Goal: Navigation & Orientation: Find specific page/section

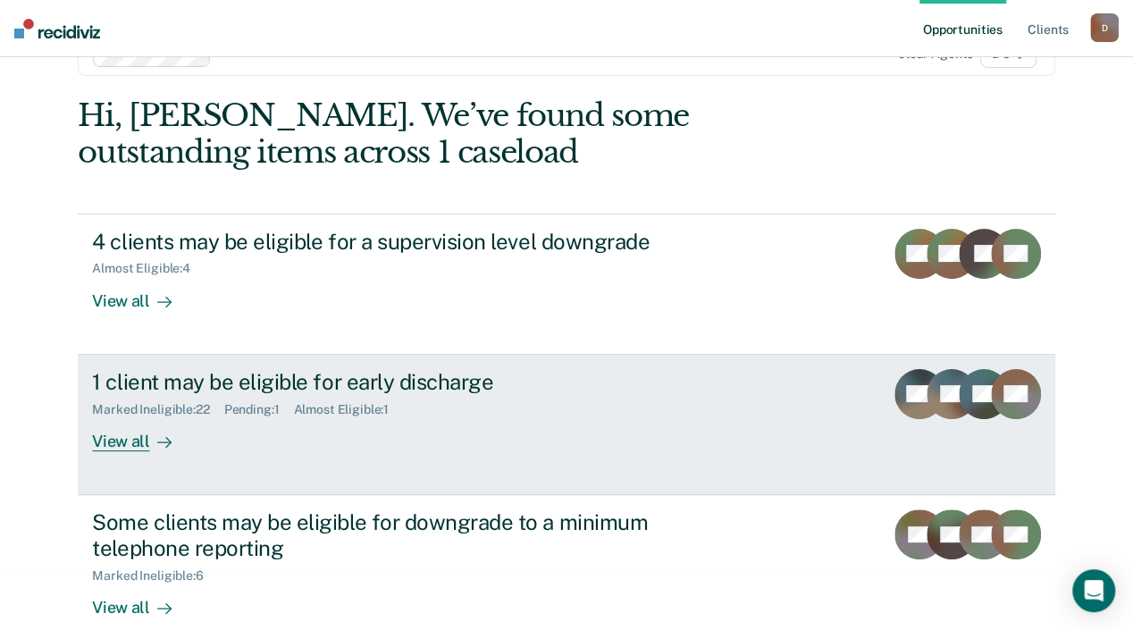
scroll to position [84, 0]
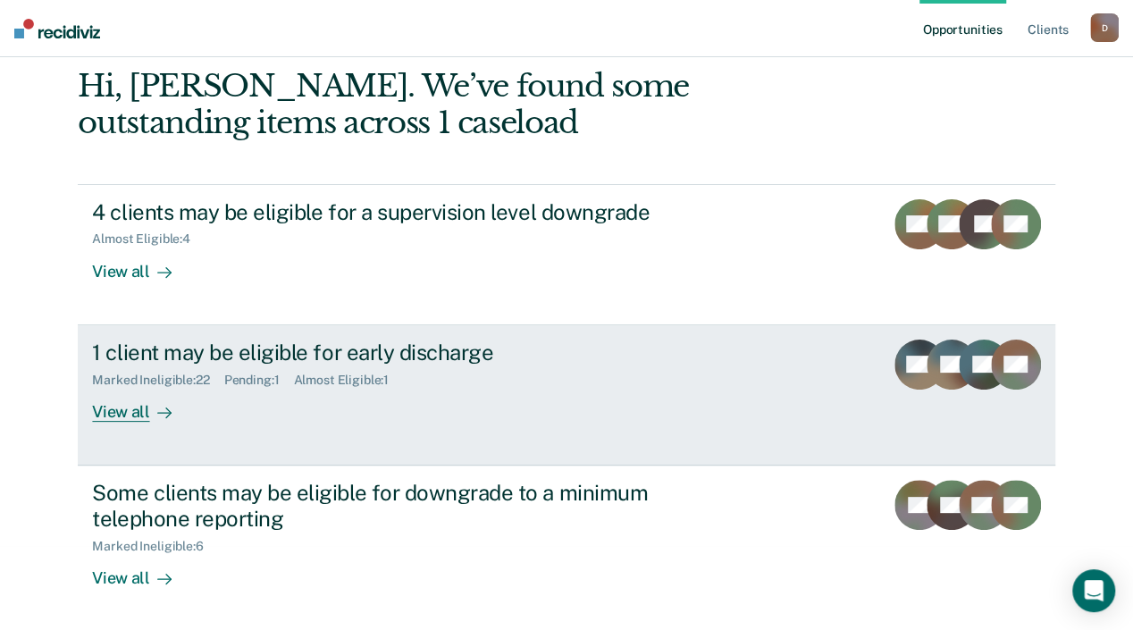
click at [192, 410] on div "View all" at bounding box center [142, 404] width 100 height 35
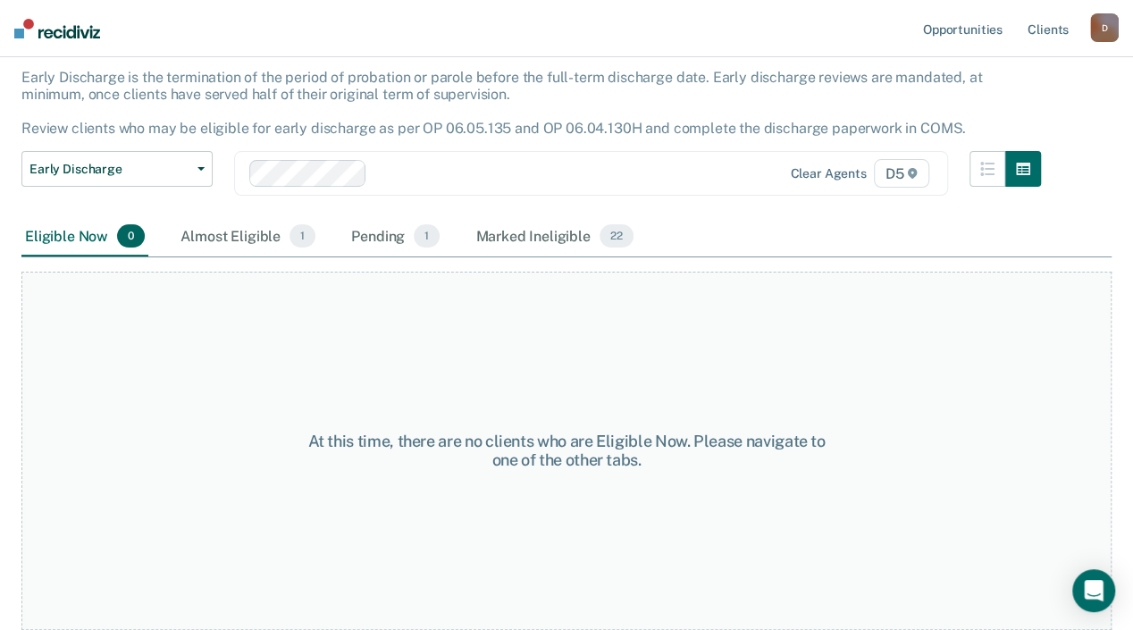
scroll to position [120, 0]
click at [383, 242] on div "Pending 1" at bounding box center [396, 236] width 96 height 39
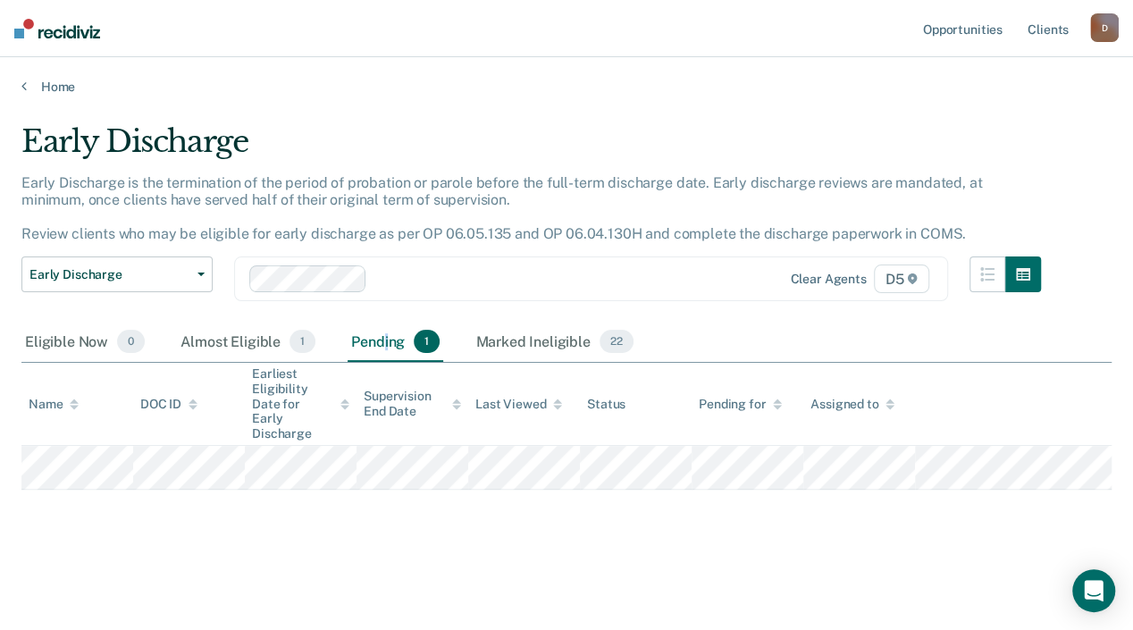
scroll to position [0, 0]
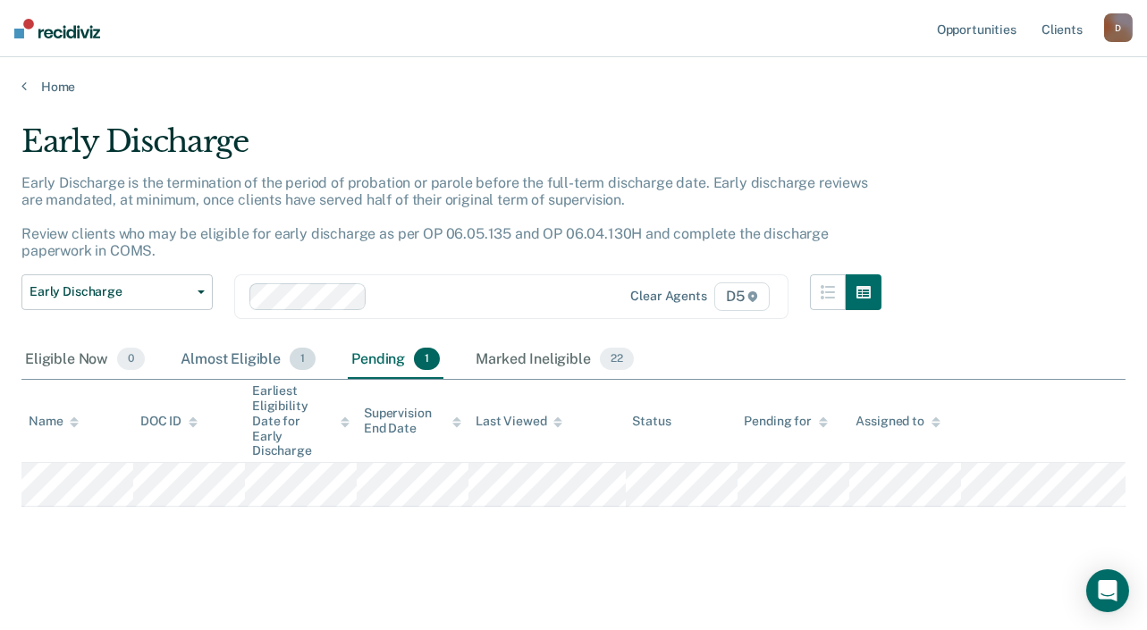
click at [230, 357] on div "Almost Eligible 1" at bounding box center [248, 360] width 142 height 39
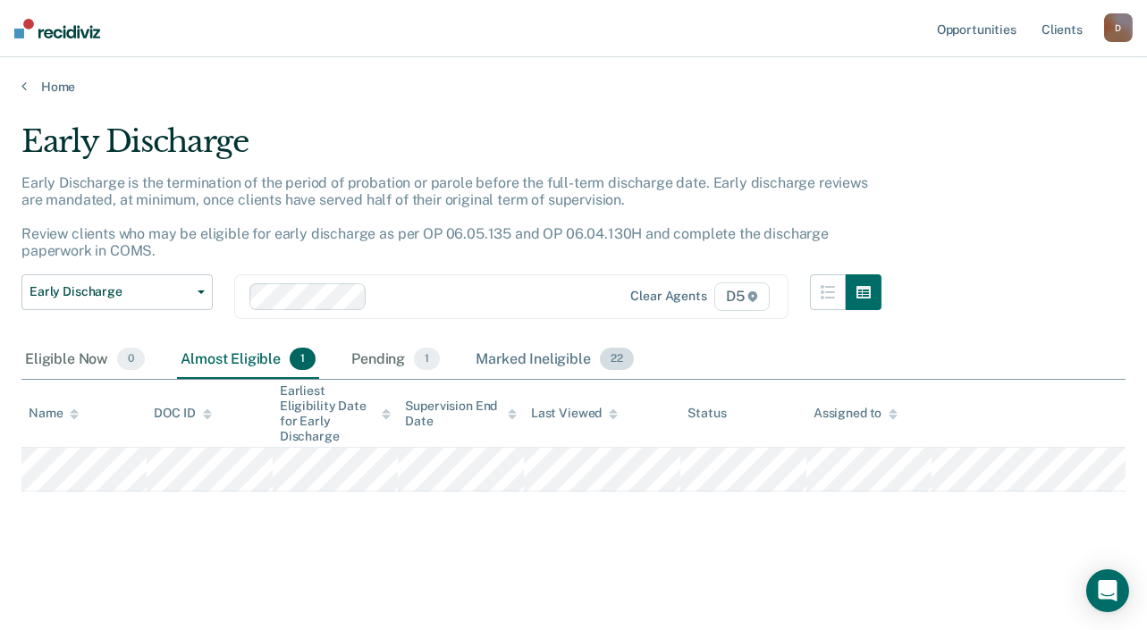
click at [492, 358] on div "Marked Ineligible 22" at bounding box center [554, 360] width 164 height 39
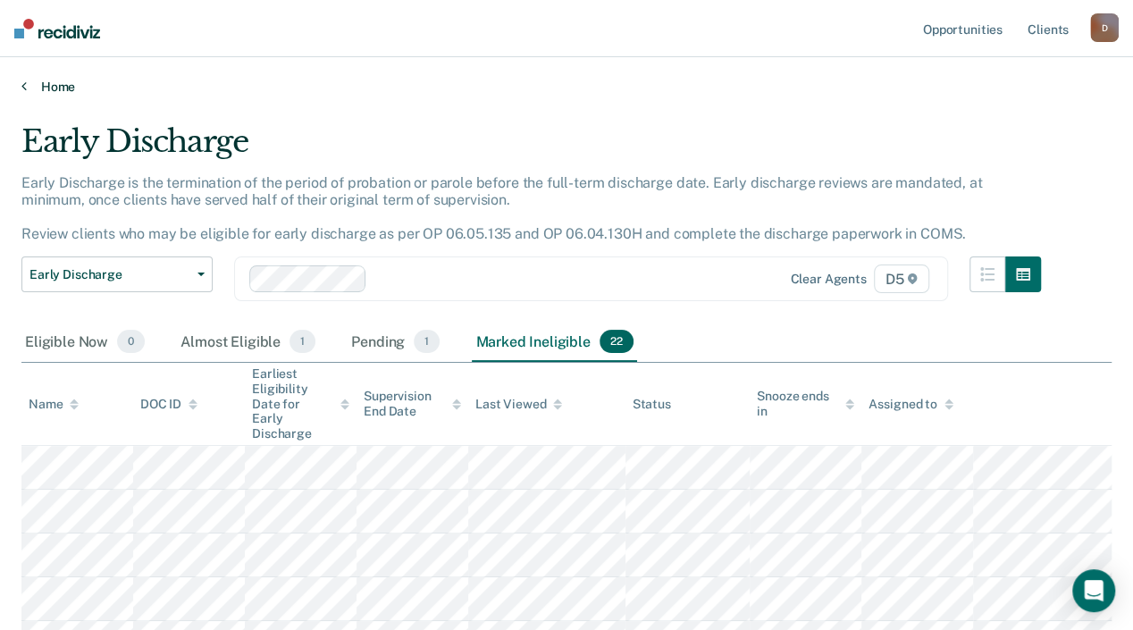
click at [24, 84] on icon at bounding box center [23, 86] width 5 height 14
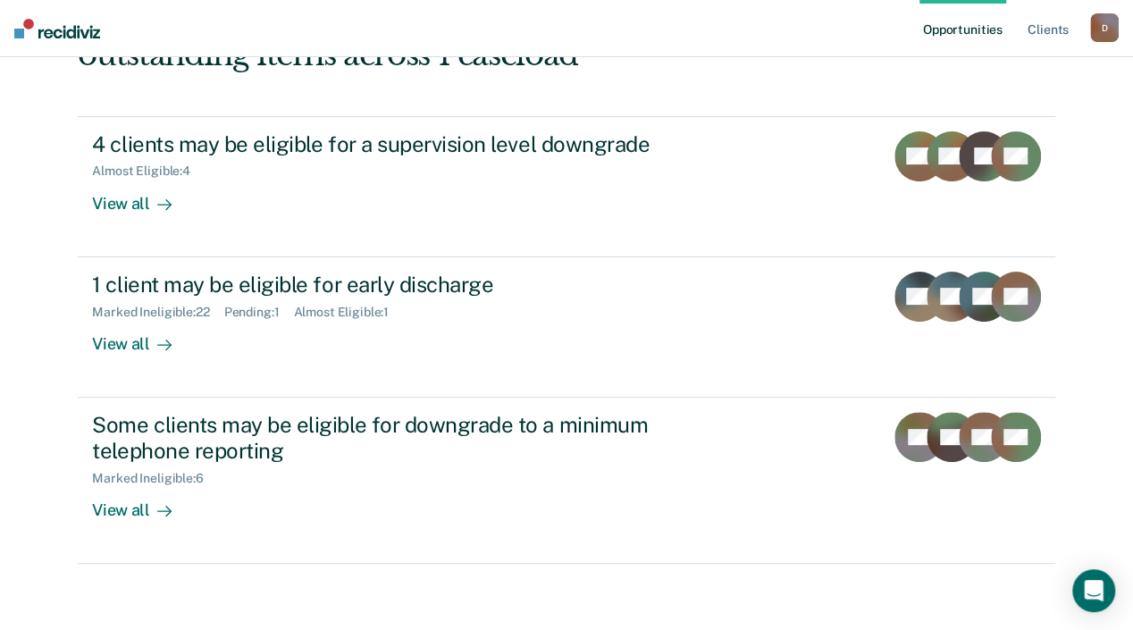
scroll to position [156, 0]
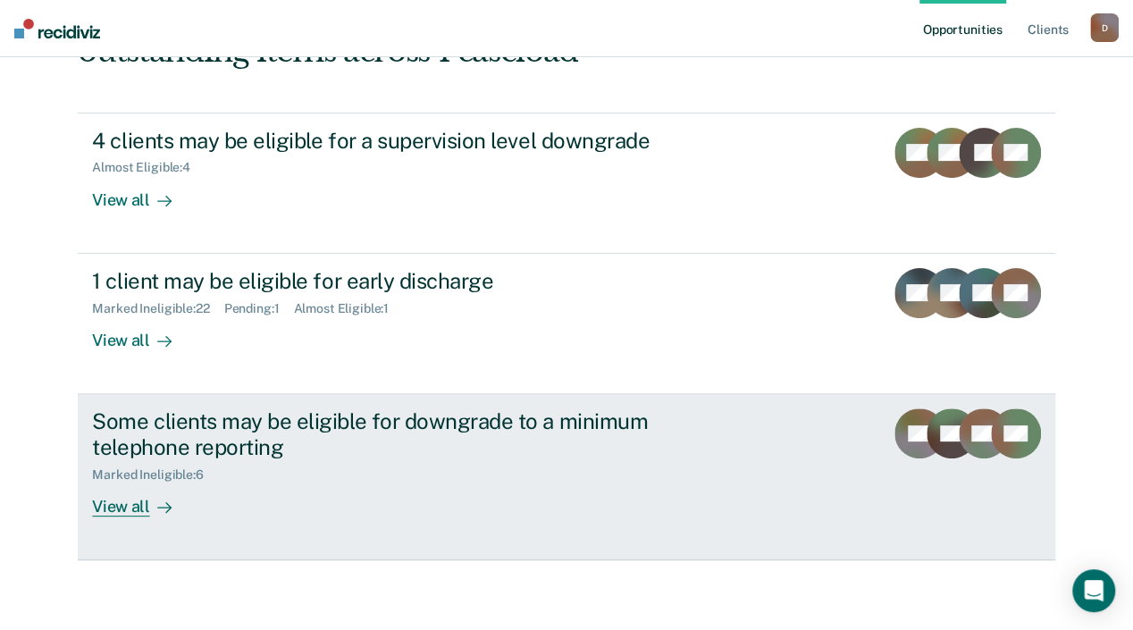
click at [192, 511] on div "View all" at bounding box center [142, 499] width 100 height 35
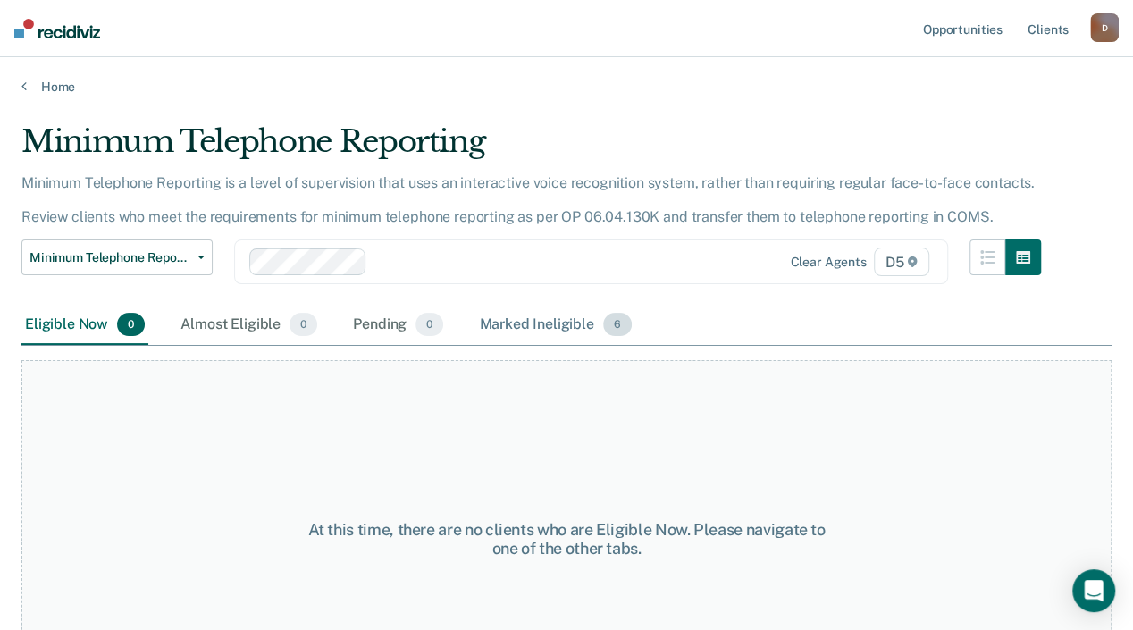
click at [497, 345] on div "Marked Ineligible 6" at bounding box center [555, 325] width 160 height 39
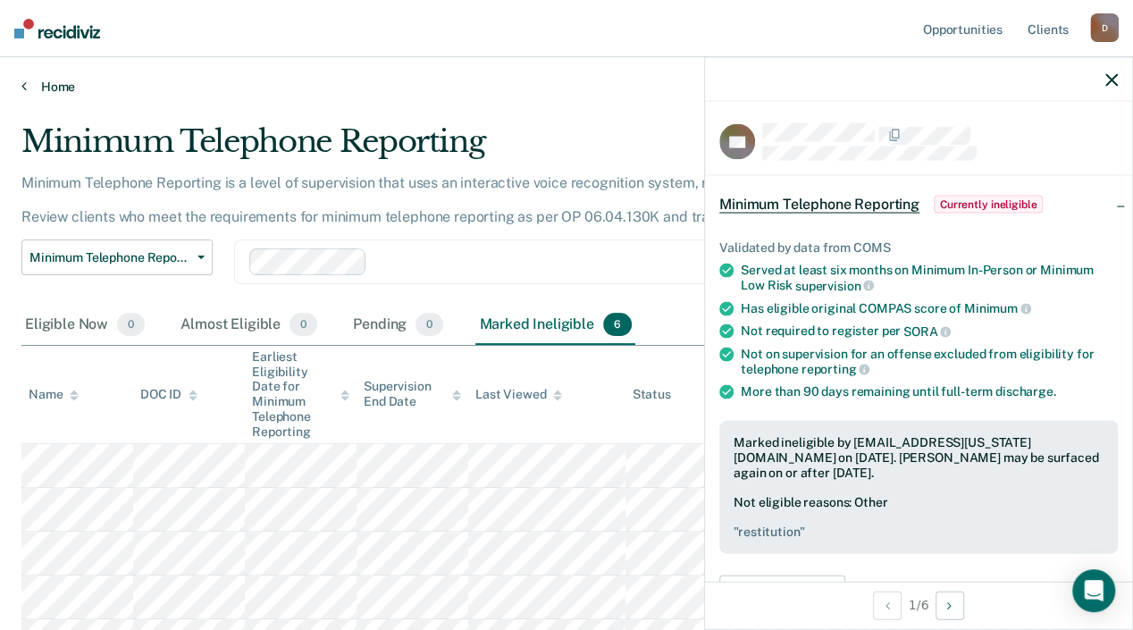
click at [44, 81] on link "Home" at bounding box center [566, 87] width 1090 height 16
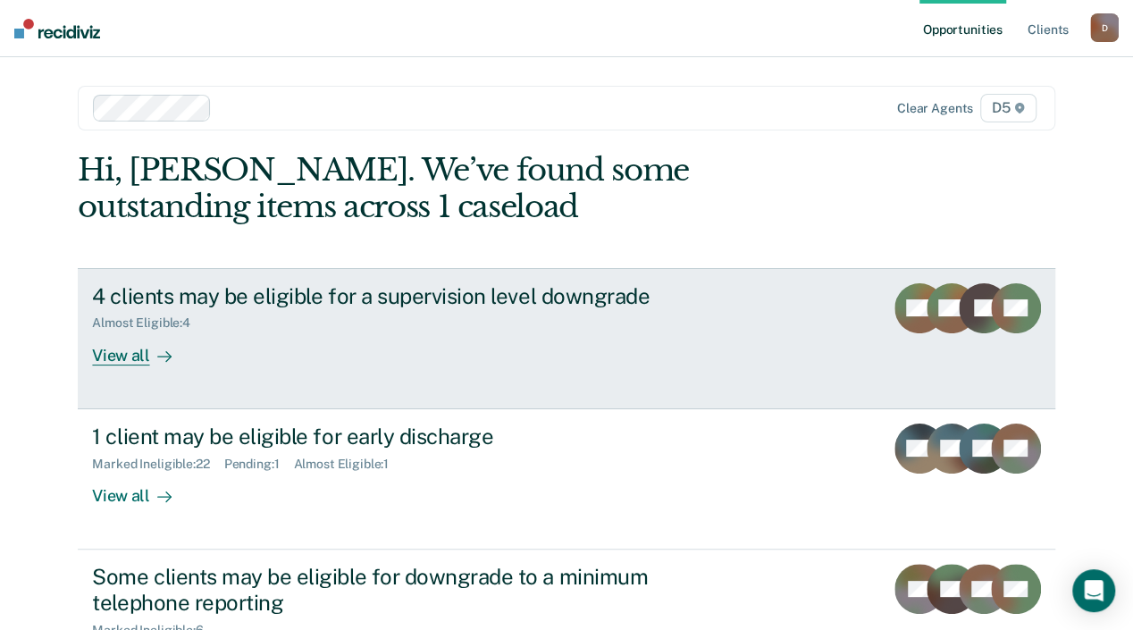
click at [192, 355] on div "View all" at bounding box center [142, 348] width 100 height 35
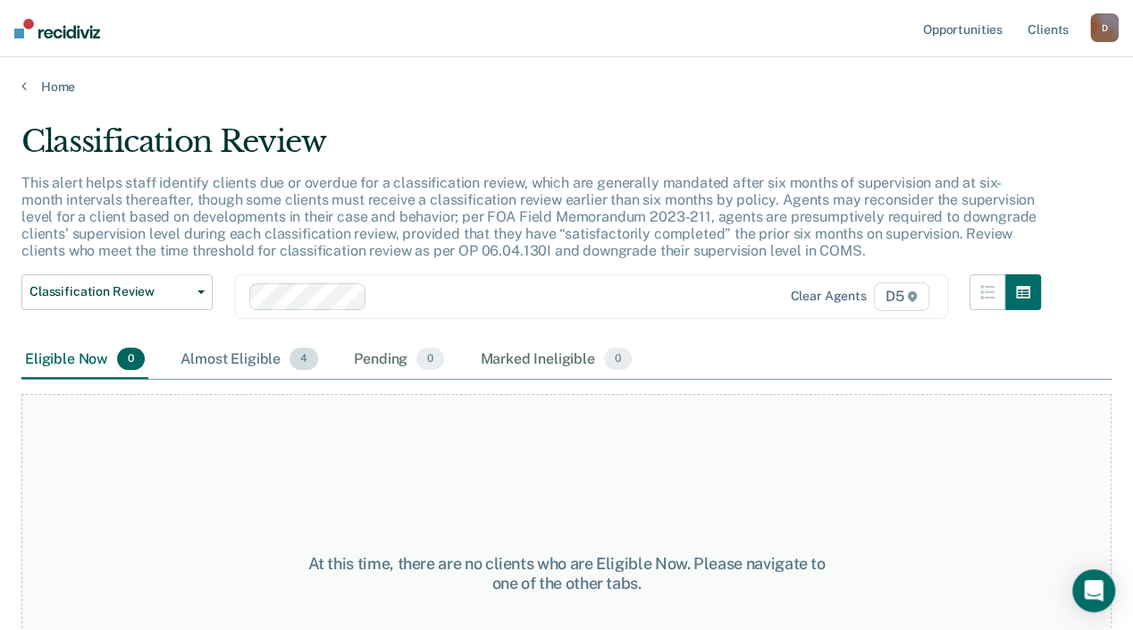
click at [241, 377] on div "Almost Eligible 4" at bounding box center [249, 360] width 145 height 39
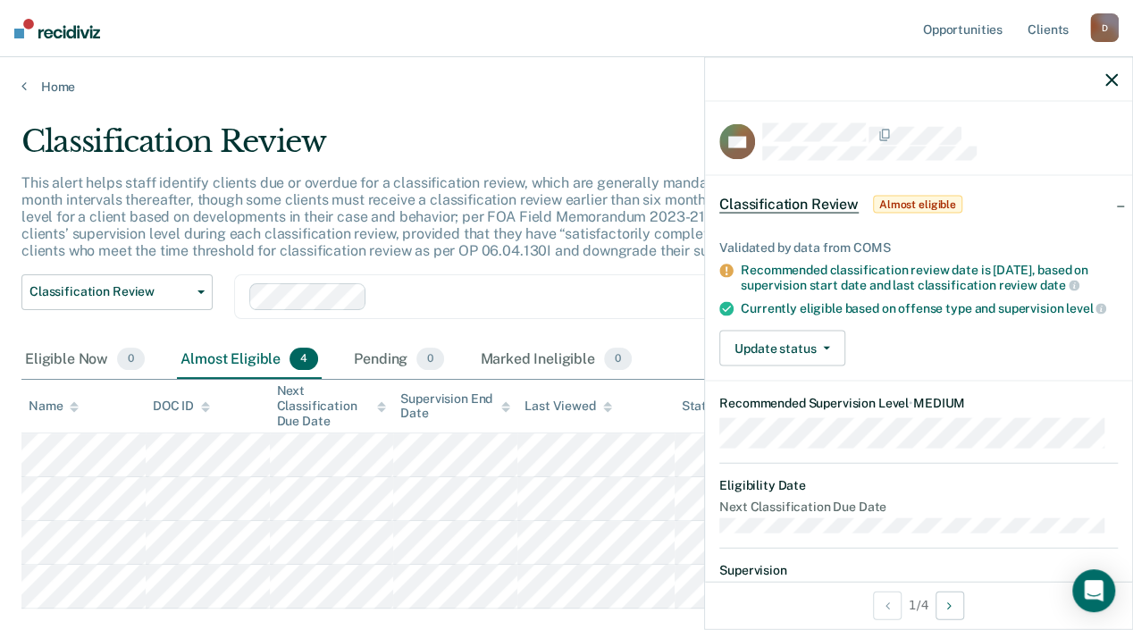
click at [27, 75] on div "Home" at bounding box center [566, 76] width 1133 height 38
click at [21, 88] on div "Home" at bounding box center [566, 76] width 1133 height 38
click at [27, 81] on link "Home" at bounding box center [566, 87] width 1090 height 16
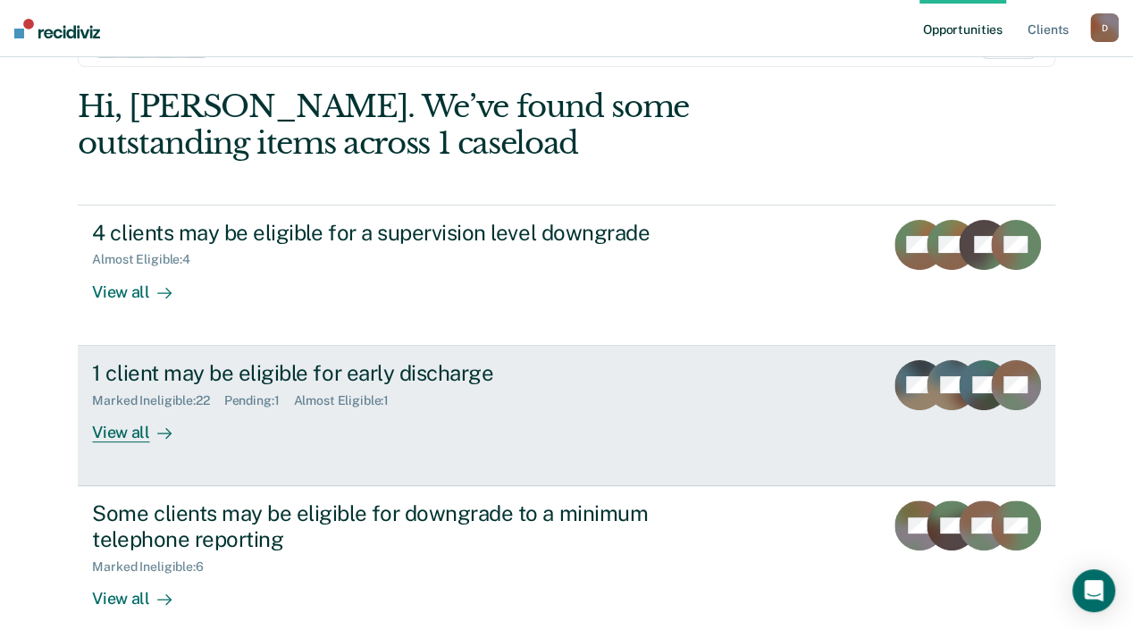
scroll to position [89, 0]
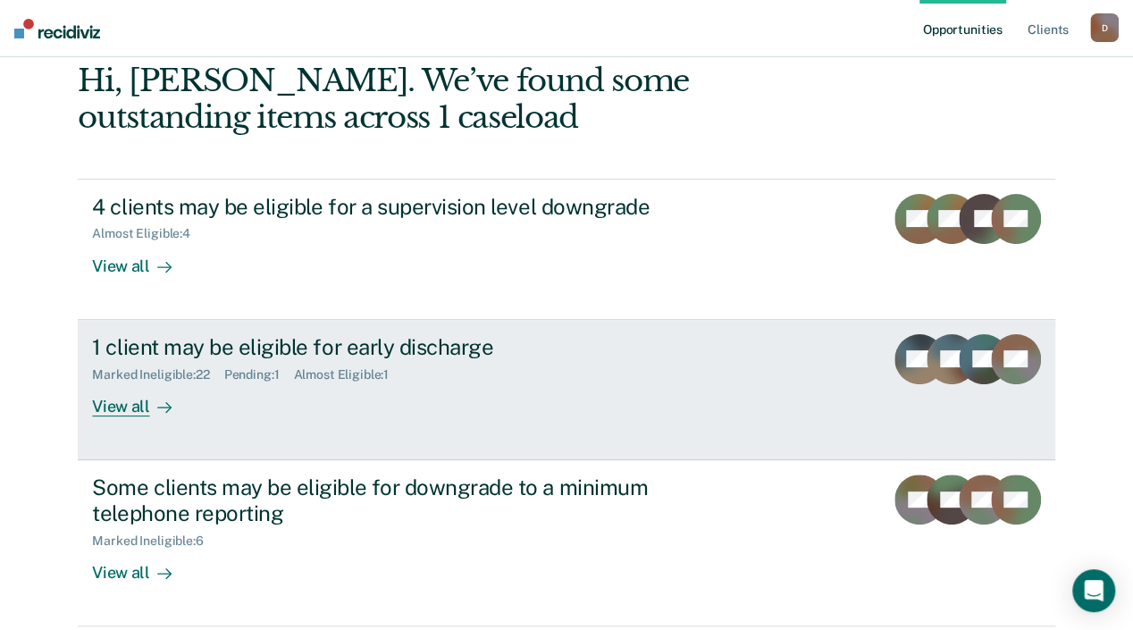
click at [192, 411] on div "View all" at bounding box center [142, 399] width 100 height 35
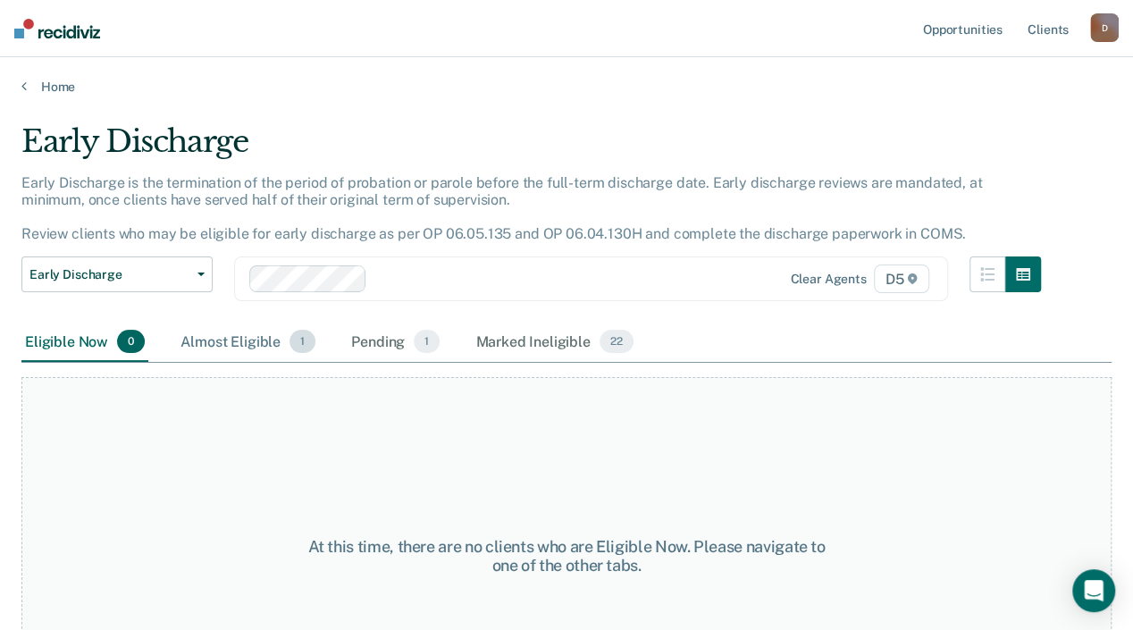
click at [250, 358] on div "Almost Eligible 1" at bounding box center [248, 342] width 142 height 39
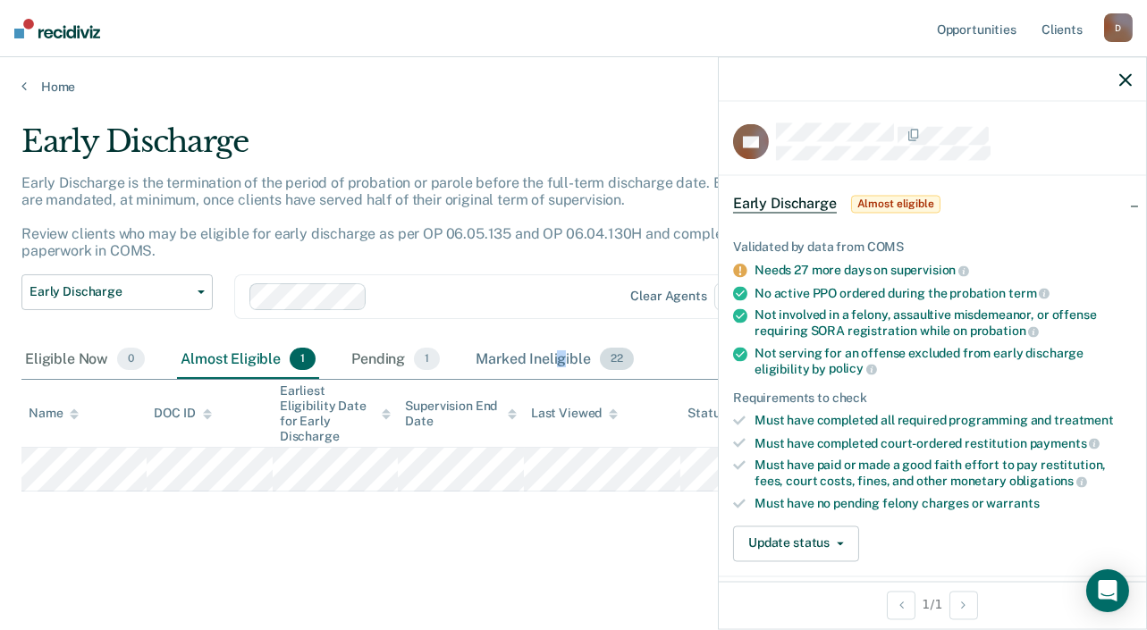
click at [557, 358] on div "Marked Ineligible 22" at bounding box center [554, 360] width 164 height 39
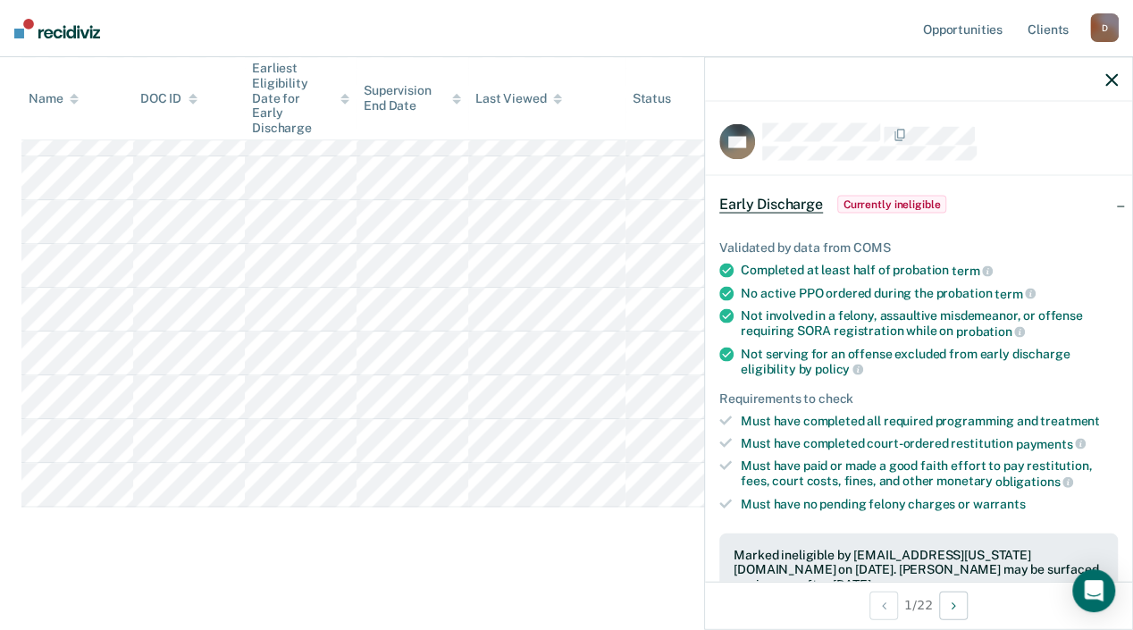
scroll to position [908, 0]
